Goal: Information Seeking & Learning: Learn about a topic

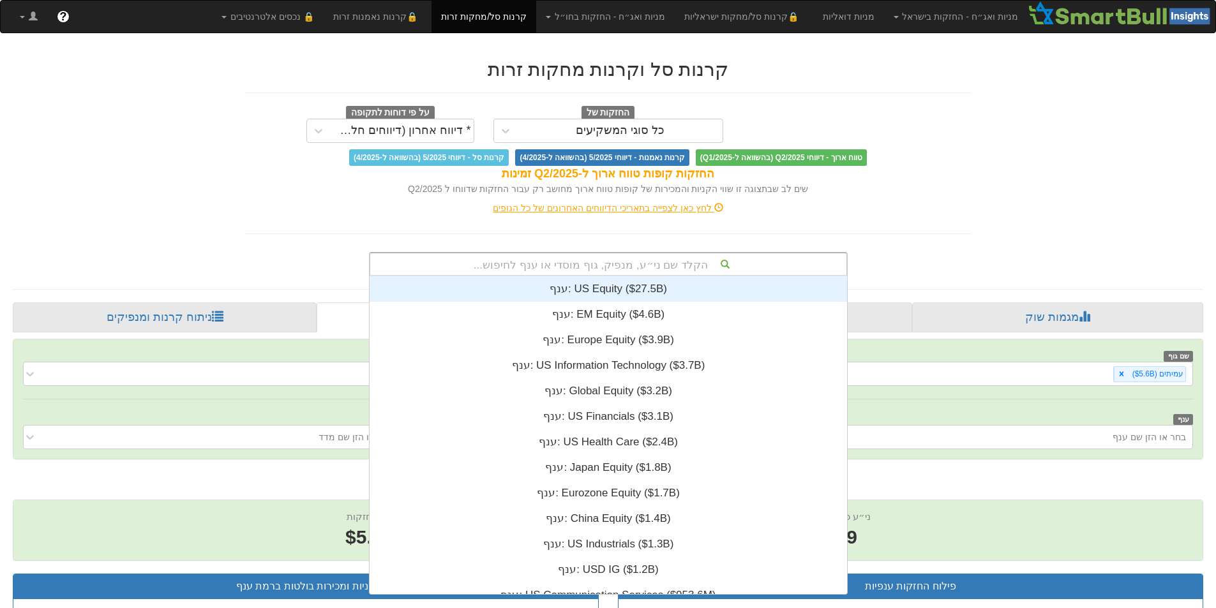
click at [553, 260] on div "הקלד שם ני״ע, מנפיק, גוף מוסדי או ענף לחיפוש..." at bounding box center [608, 264] width 476 height 22
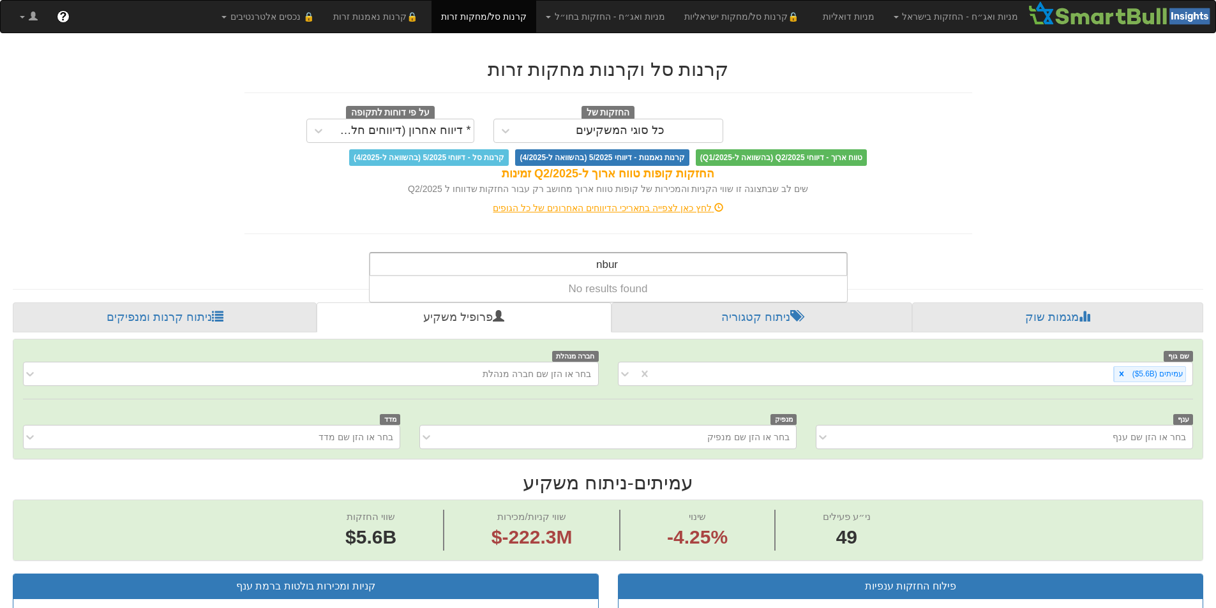
type input "nbur"
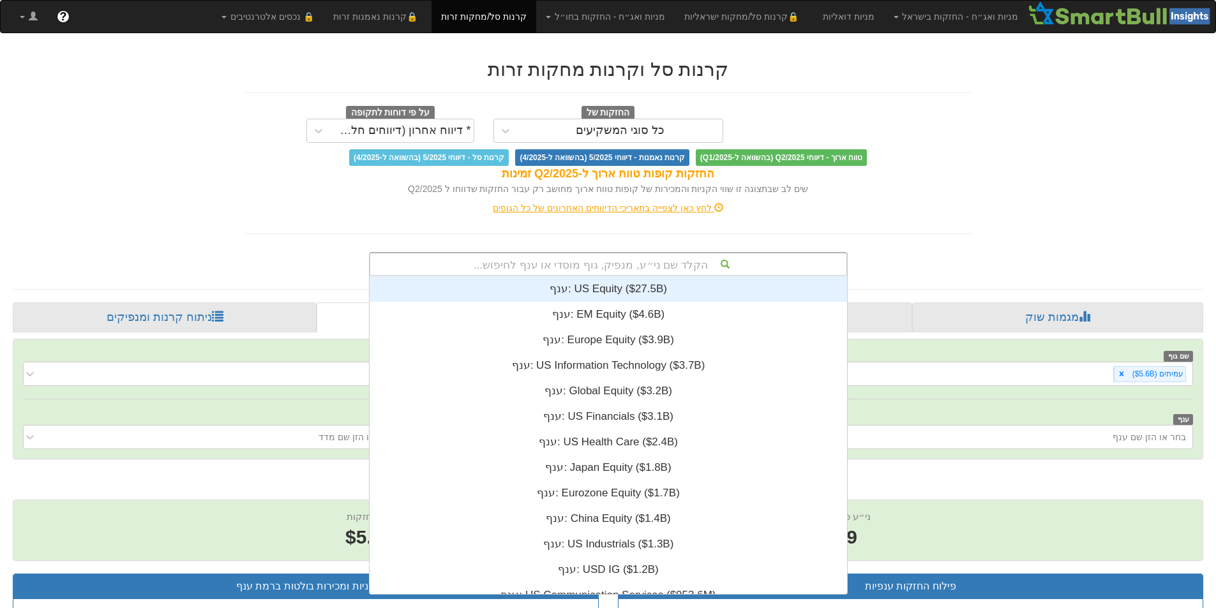
click at [601, 266] on div "הקלד שם ני״ע, מנפיק, גוף מוסדי או ענף לחיפוש..." at bounding box center [608, 264] width 476 height 22
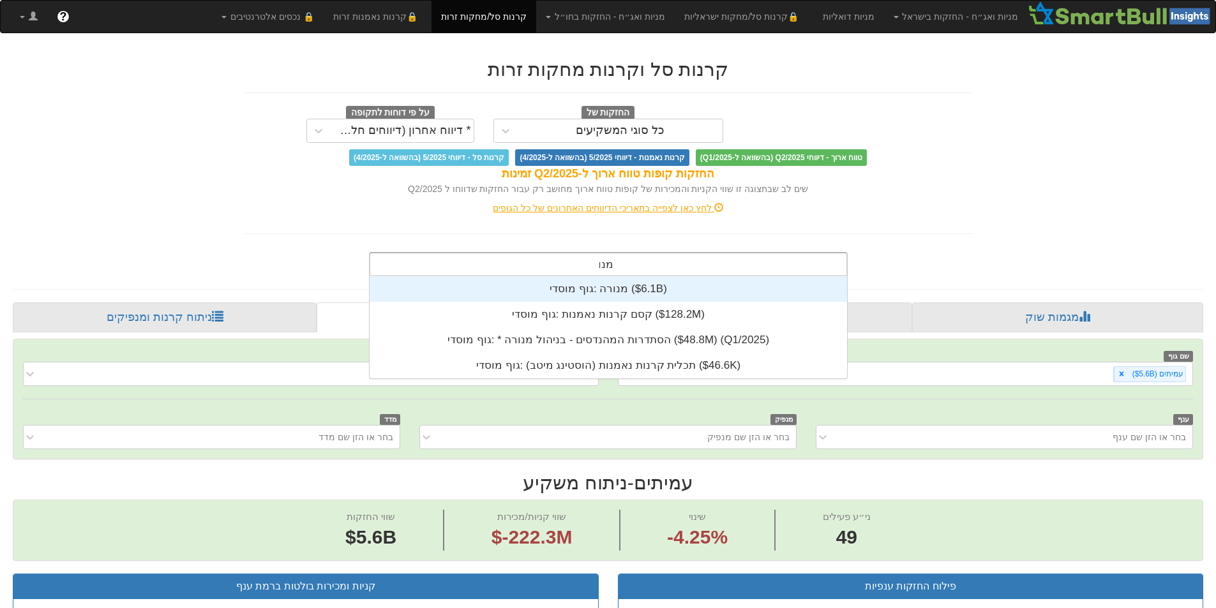
type input "מנור"
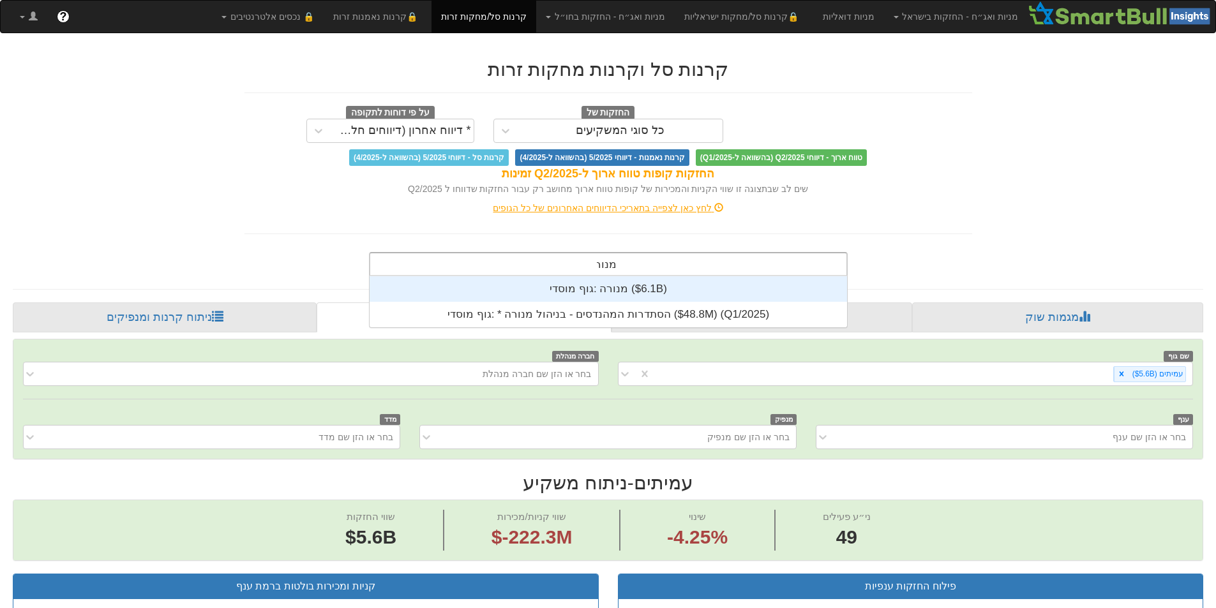
click at [613, 285] on div "גוף מוסדי: ‎מנורה ‎($6.1B)‏" at bounding box center [607, 289] width 477 height 26
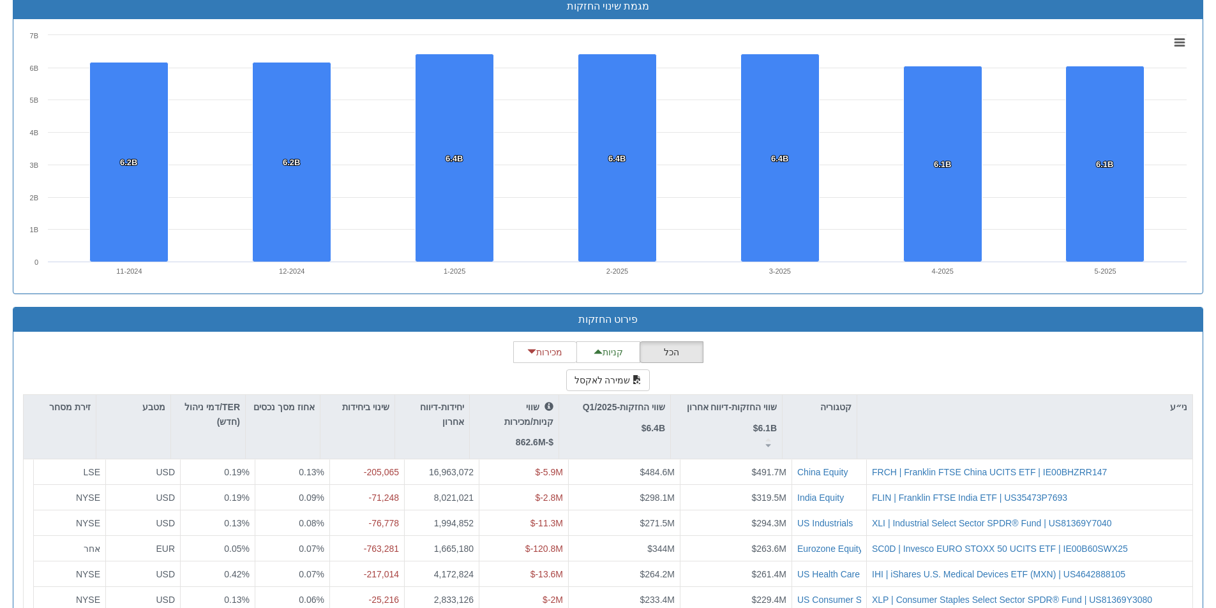
scroll to position [1021, 0]
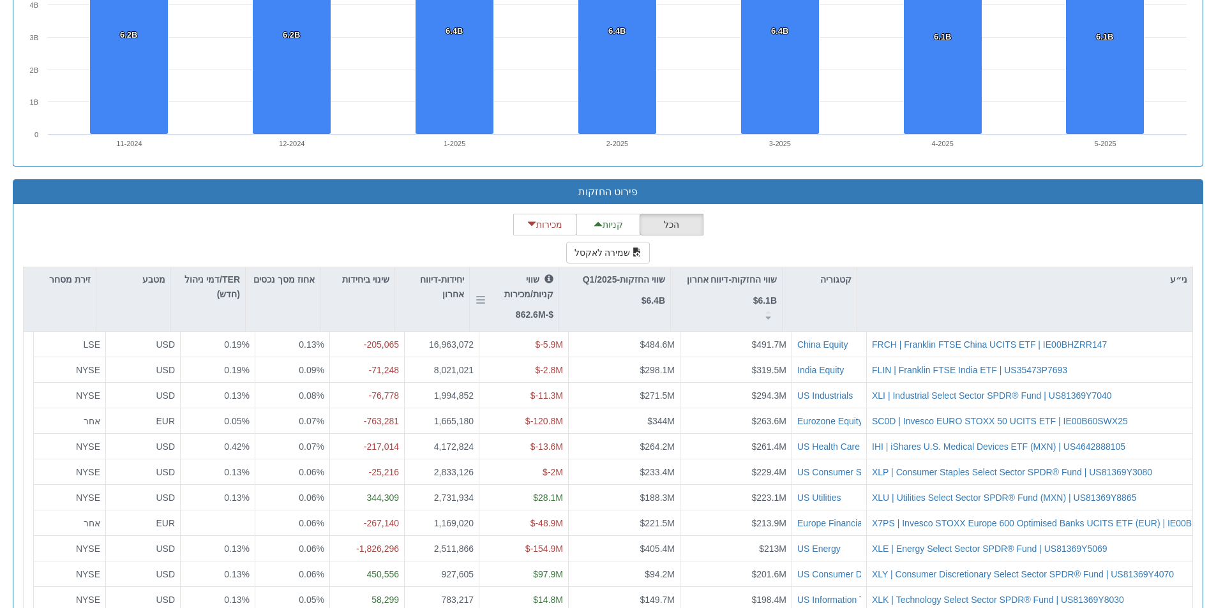
click at [502, 297] on div "שווי קניות/מכירות $-862.6M" at bounding box center [514, 296] width 78 height 49
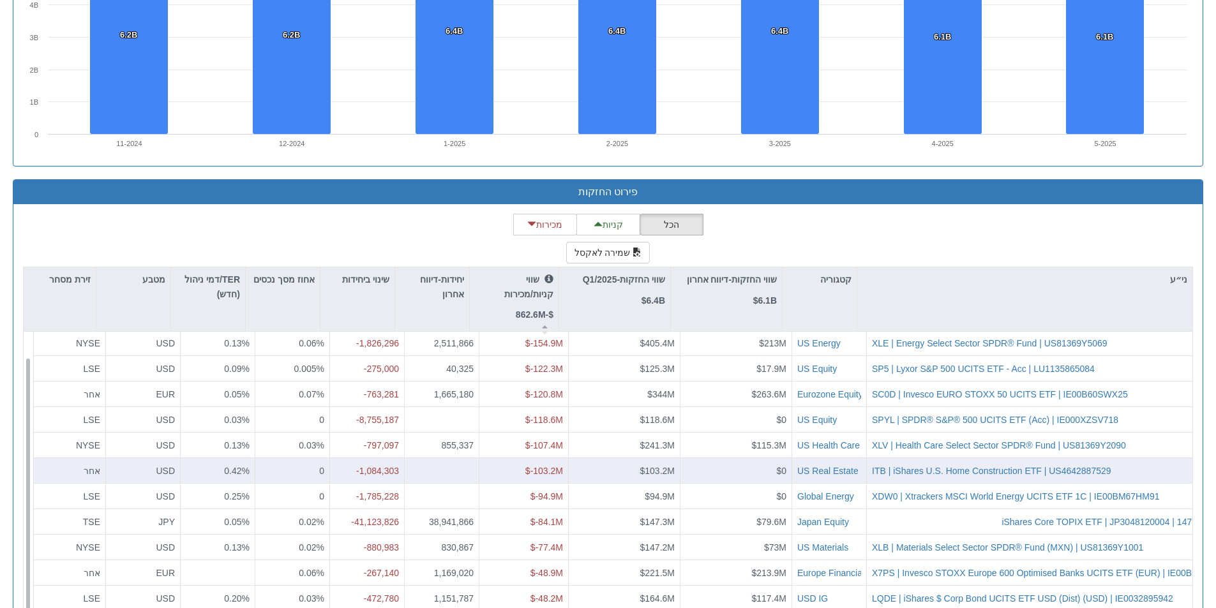
scroll to position [0, 0]
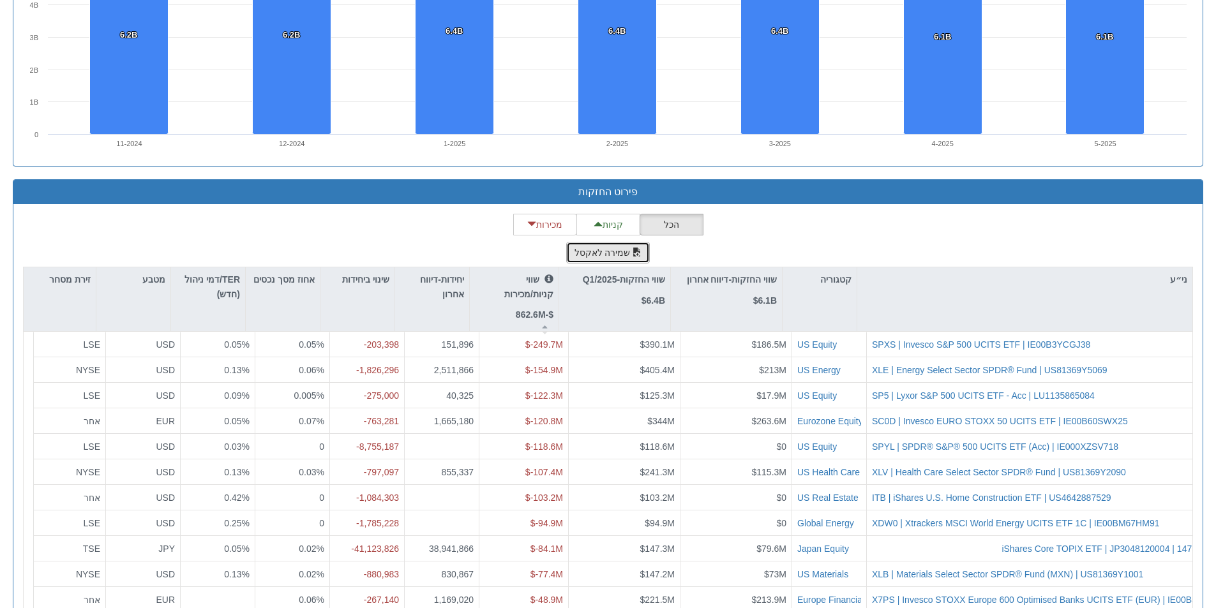
click at [610, 253] on button "שמירה לאקסל" at bounding box center [608, 253] width 84 height 22
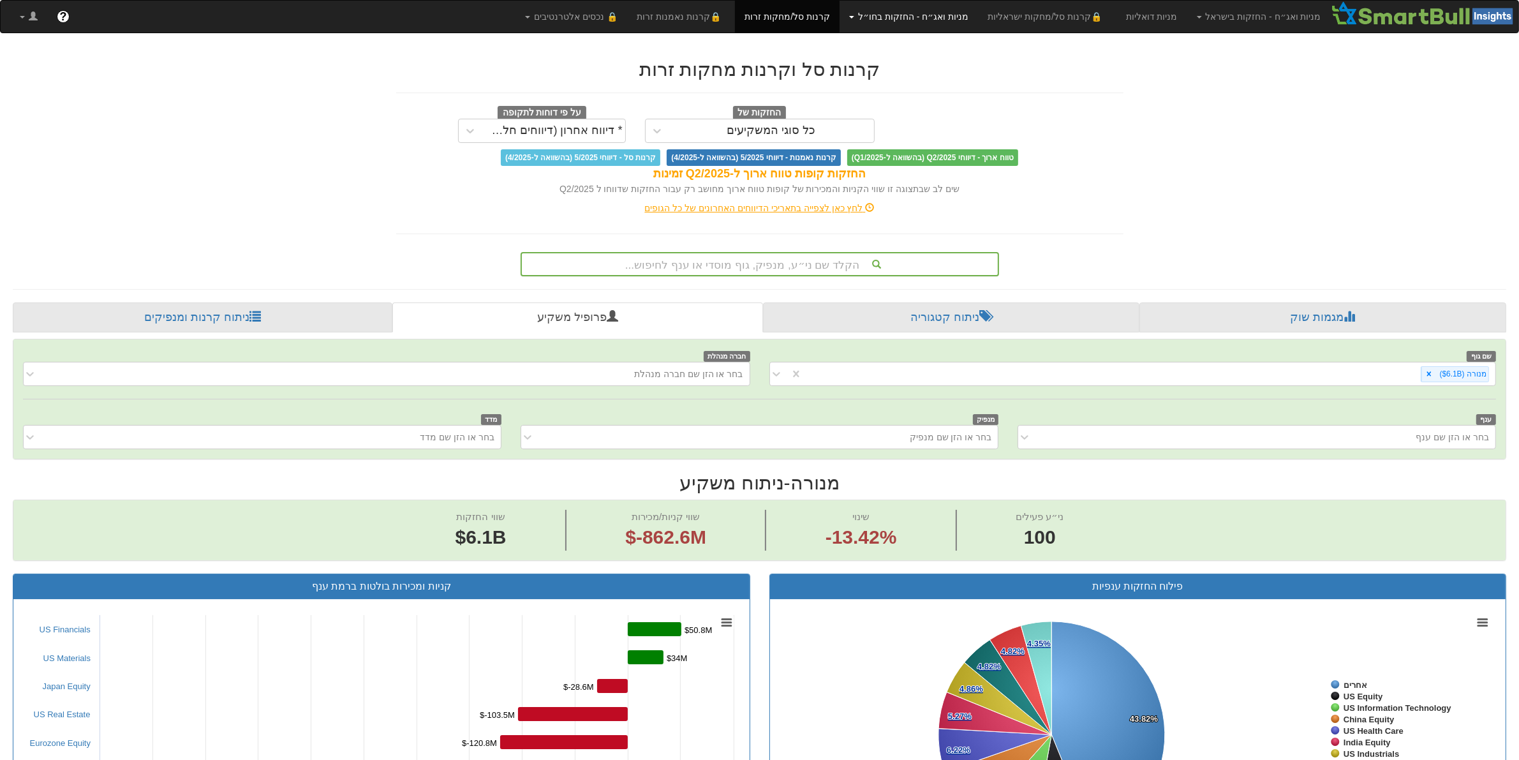
click at [978, 17] on link "מניות ואג״ח - החזקות בחו״ל" at bounding box center [909, 17] width 138 height 32
click at [978, 43] on link "מניות" at bounding box center [927, 44] width 101 height 17
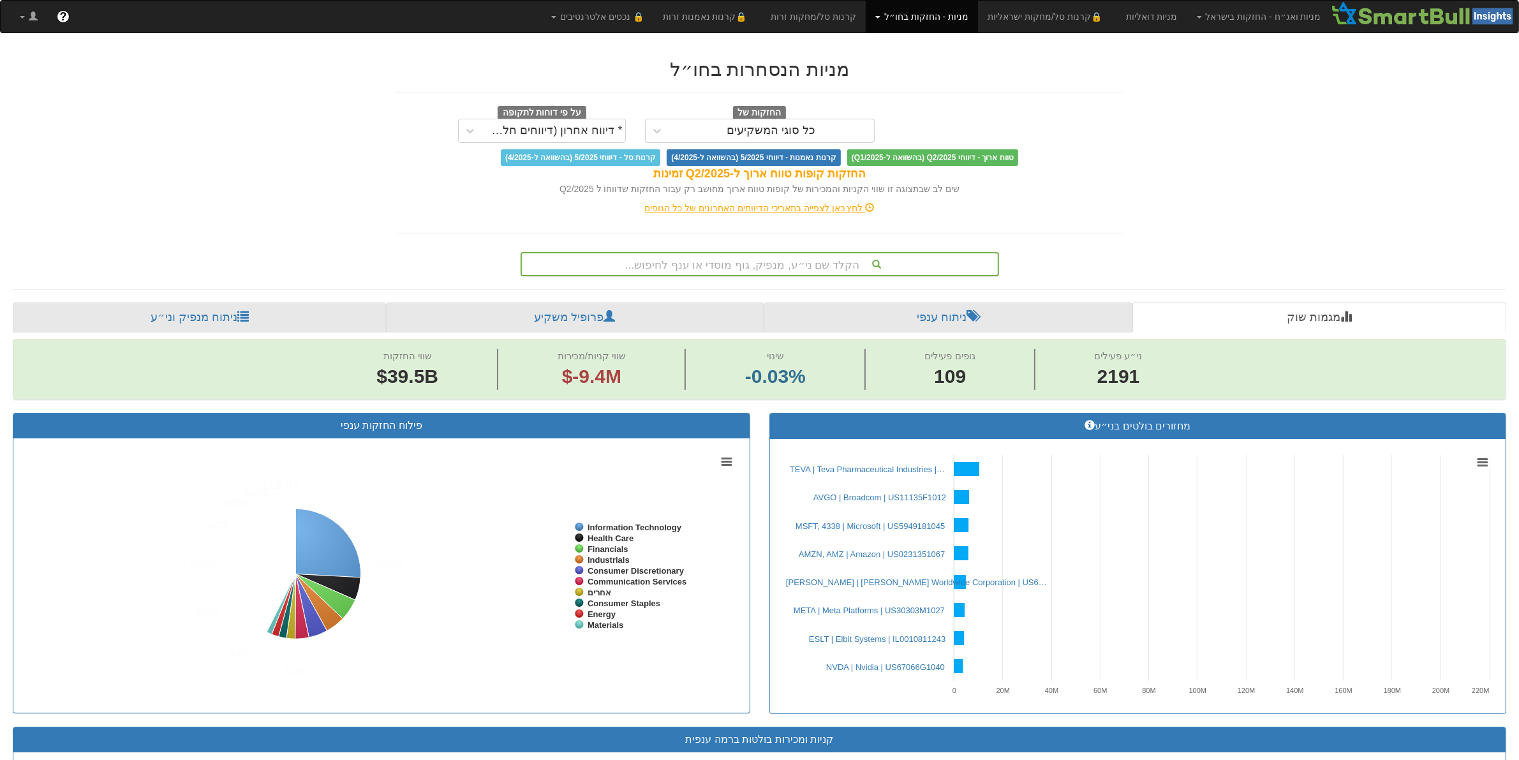
click at [770, 264] on div "הקלד שם ני״ע, מנפיק, גוף מוסדי או ענף לחיפוש..." at bounding box center [760, 264] width 476 height 22
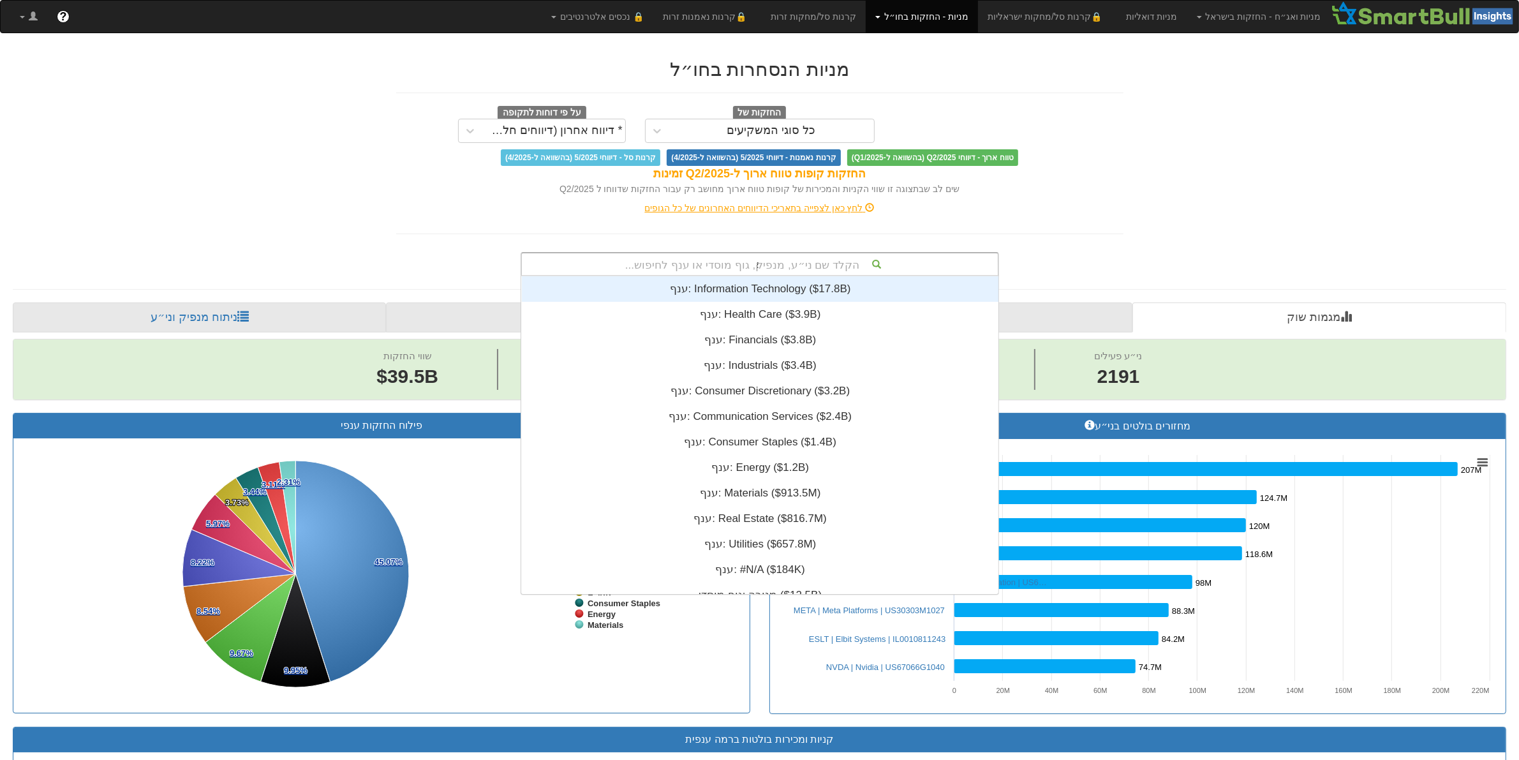
scroll to position [128, 0]
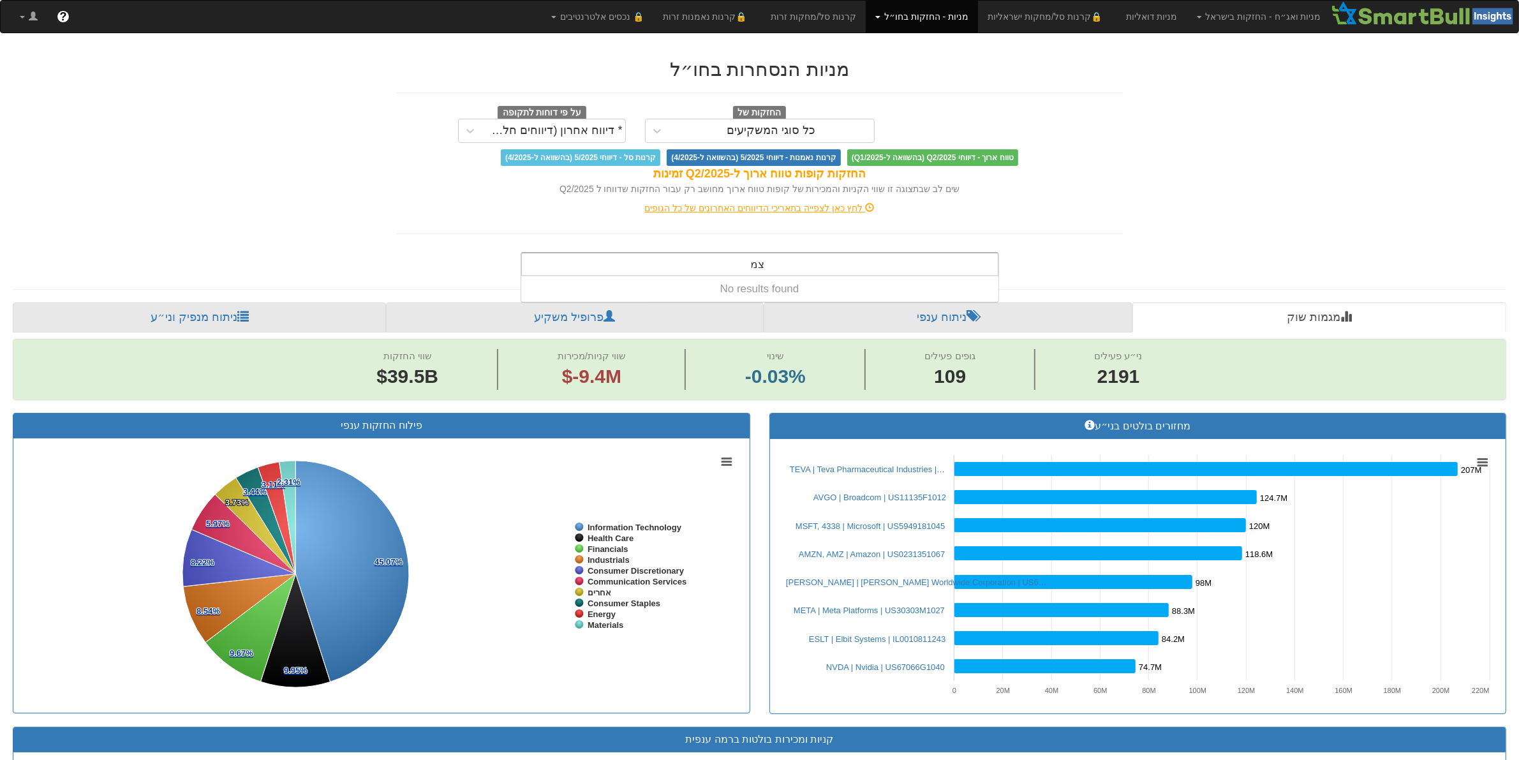
type input "צ"
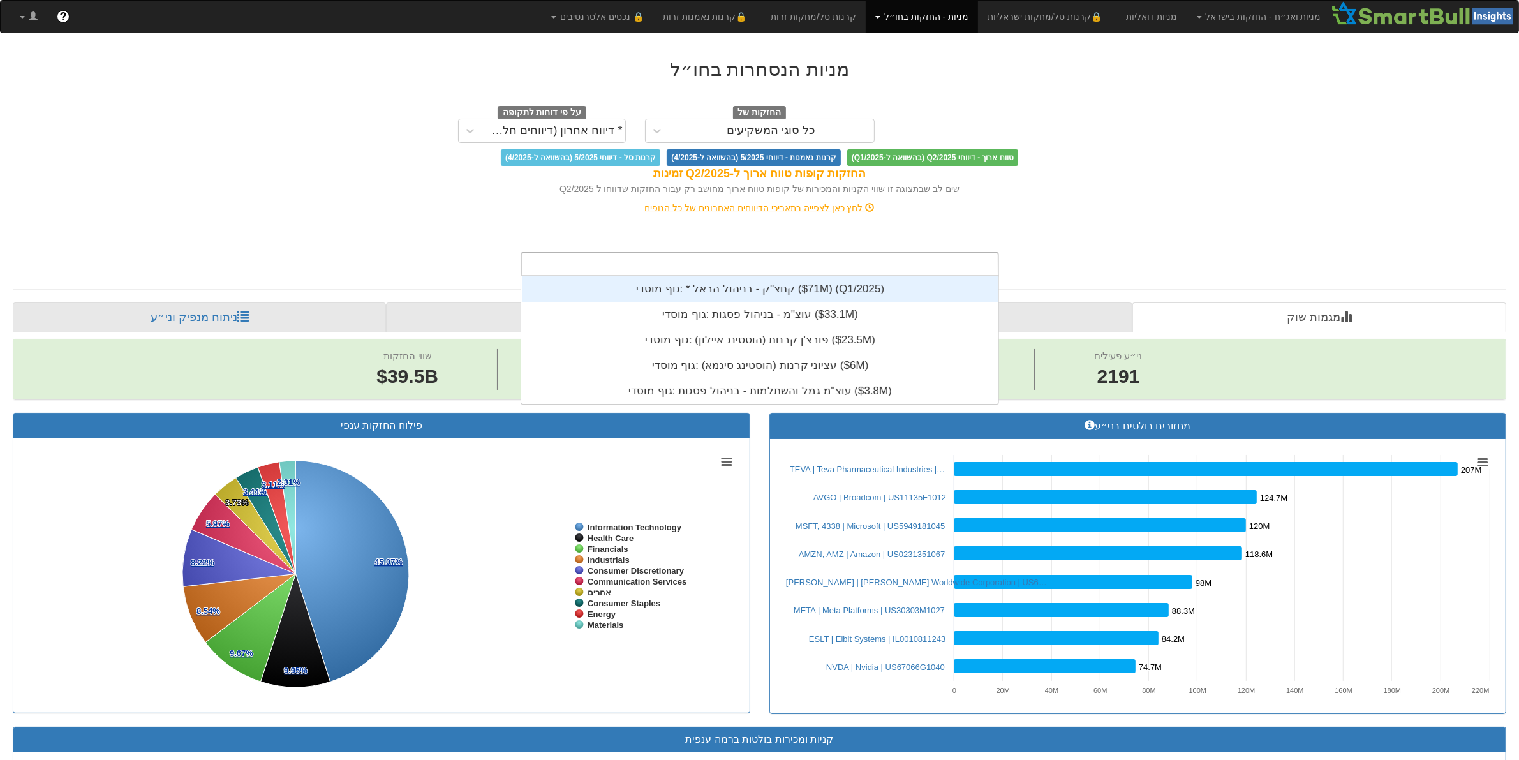
scroll to position [13, 0]
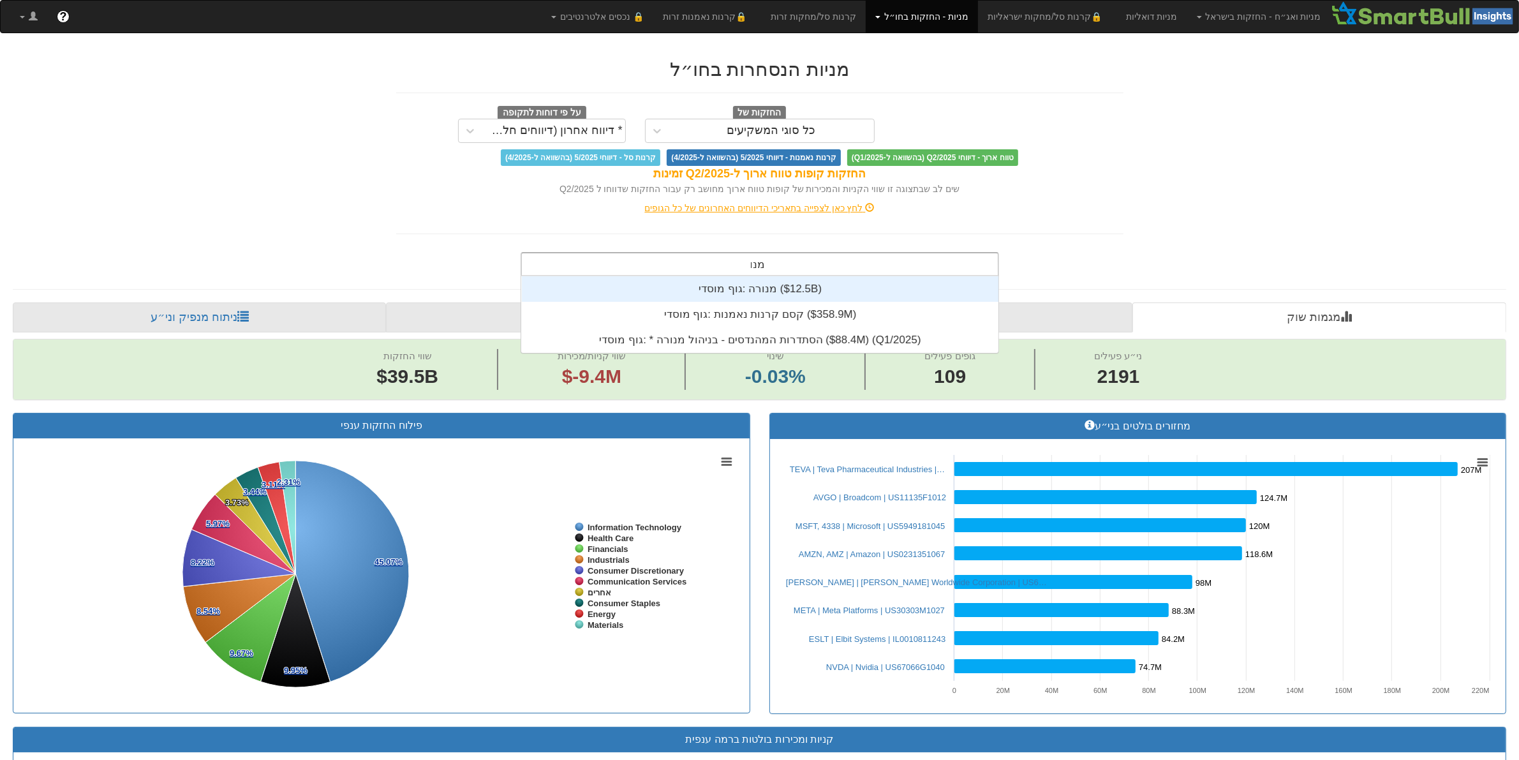
type input "מנור"
click at [810, 295] on div "גוף מוסדי: ‎מנורה ‎($12.5B)‏" at bounding box center [760, 289] width 477 height 26
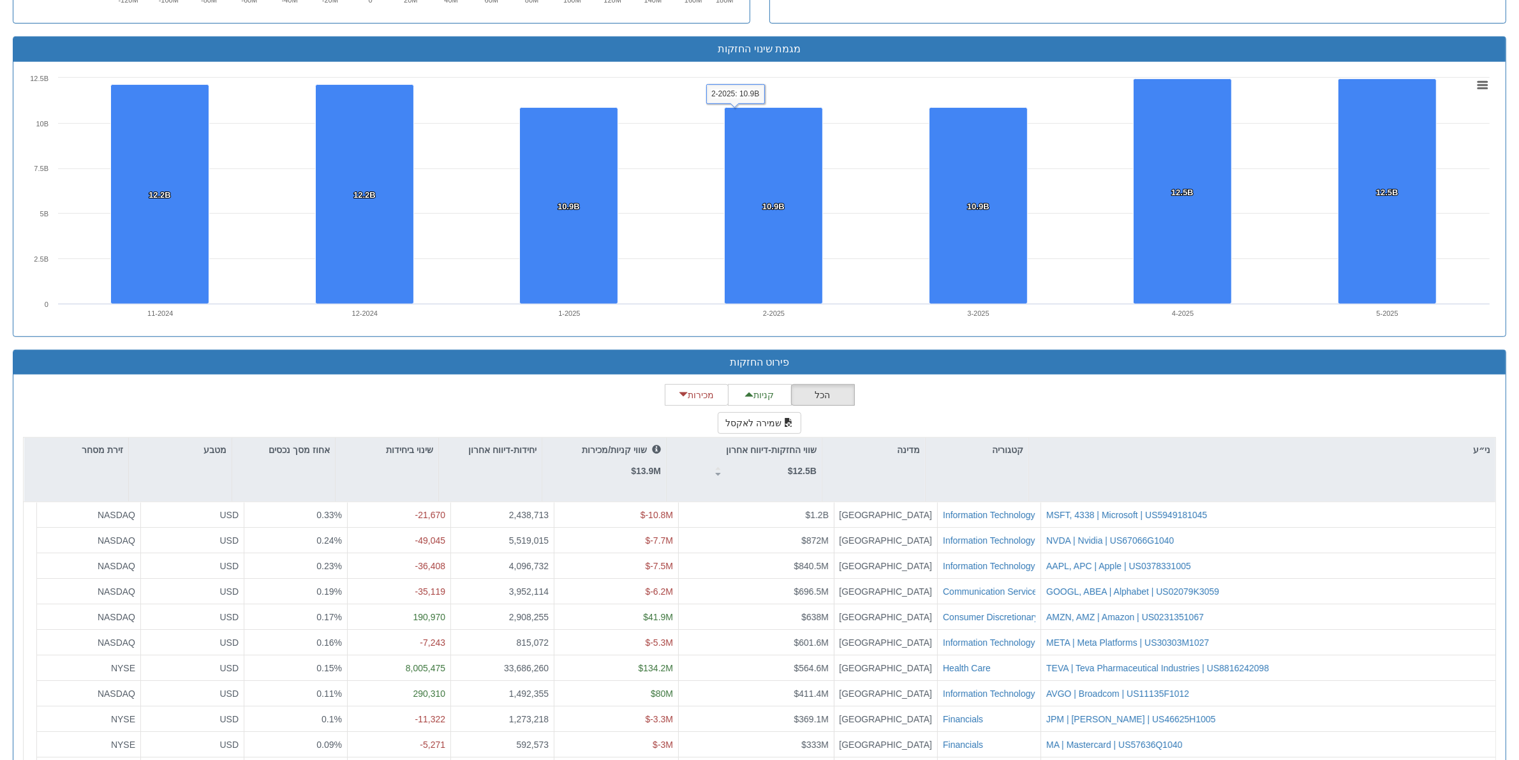
scroll to position [27, 0]
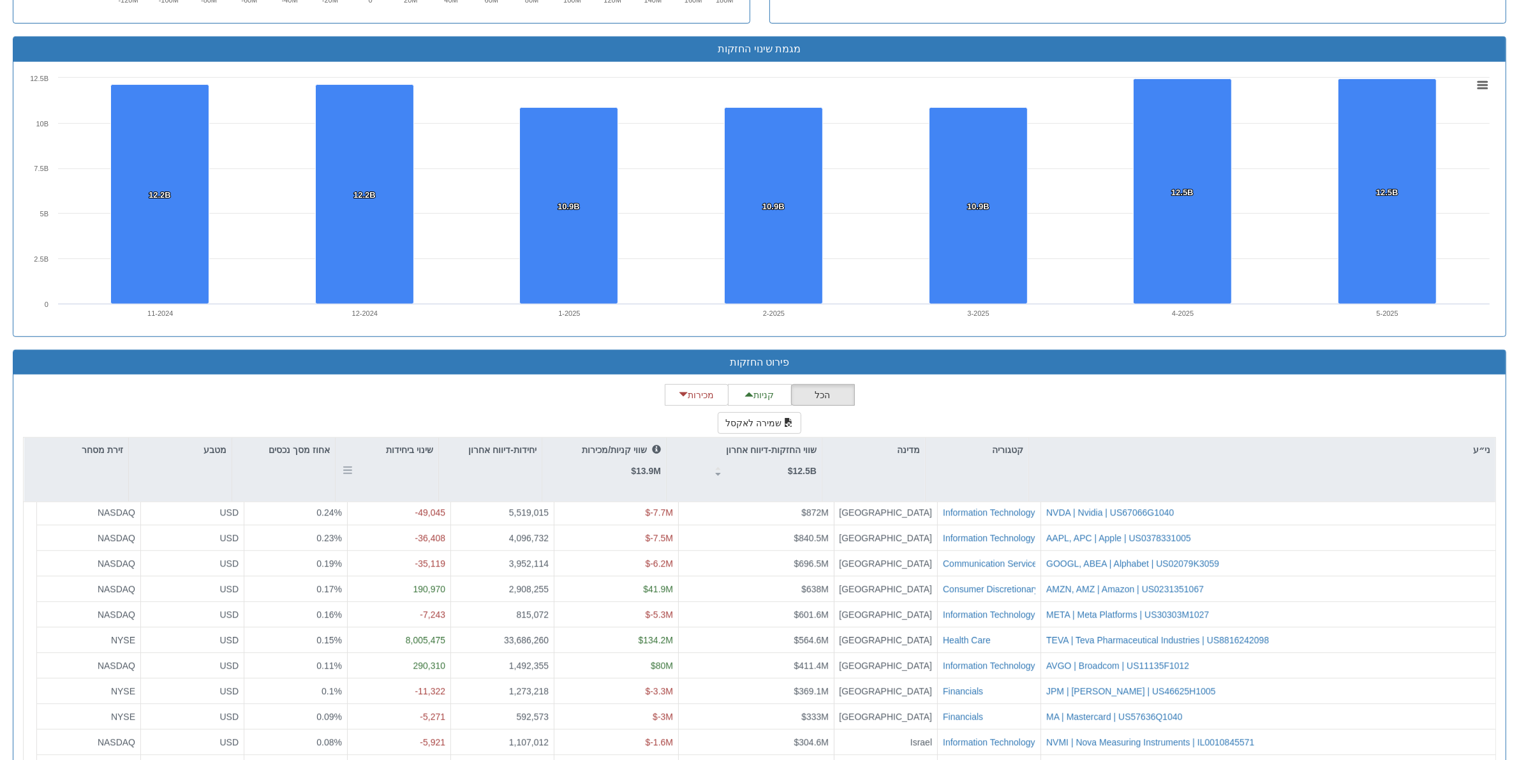
click at [409, 473] on div "שינוי ביחידות" at bounding box center [387, 470] width 103 height 64
